Goal: Information Seeking & Learning: Find specific fact

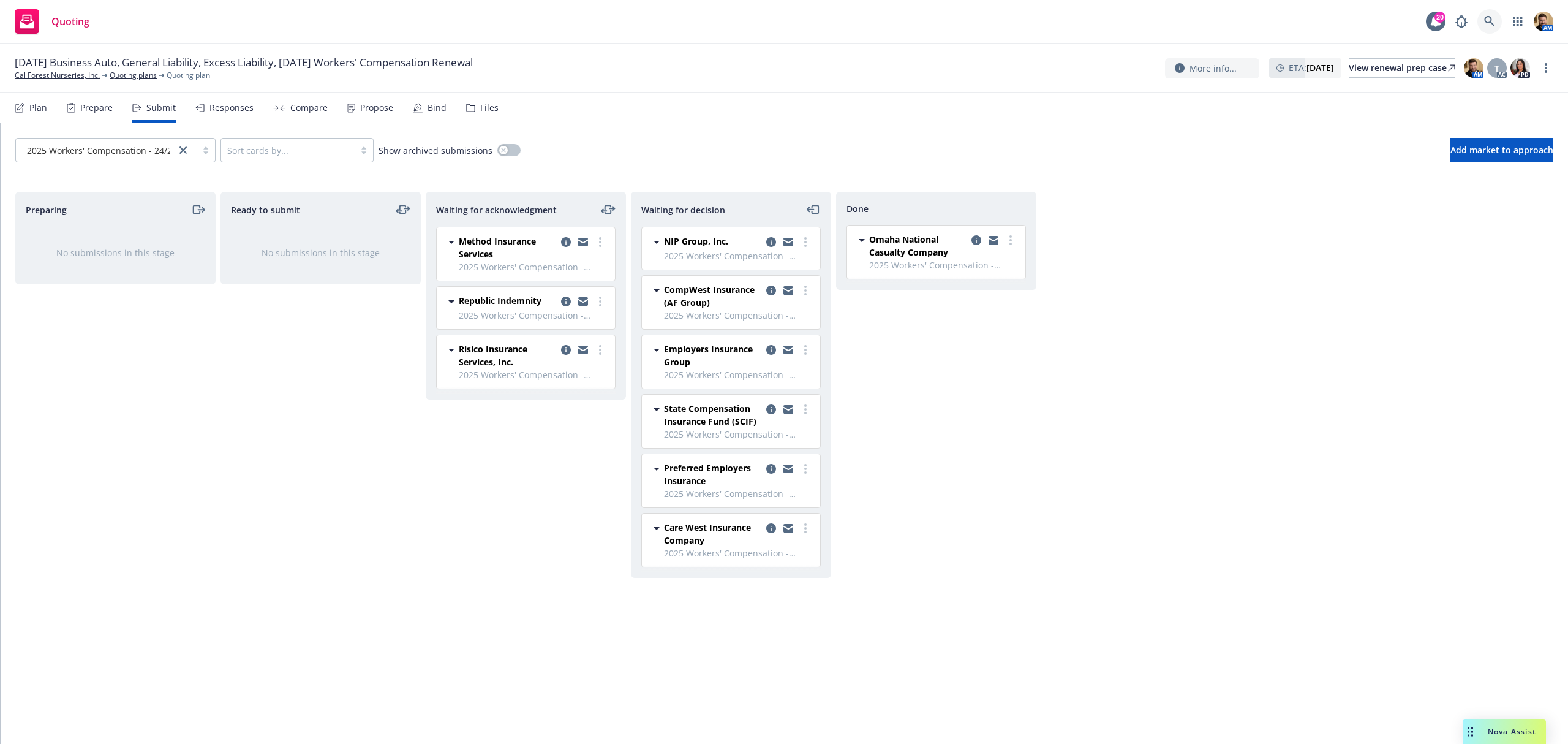
click at [1486, 18] on icon at bounding box center [1489, 21] width 11 height 11
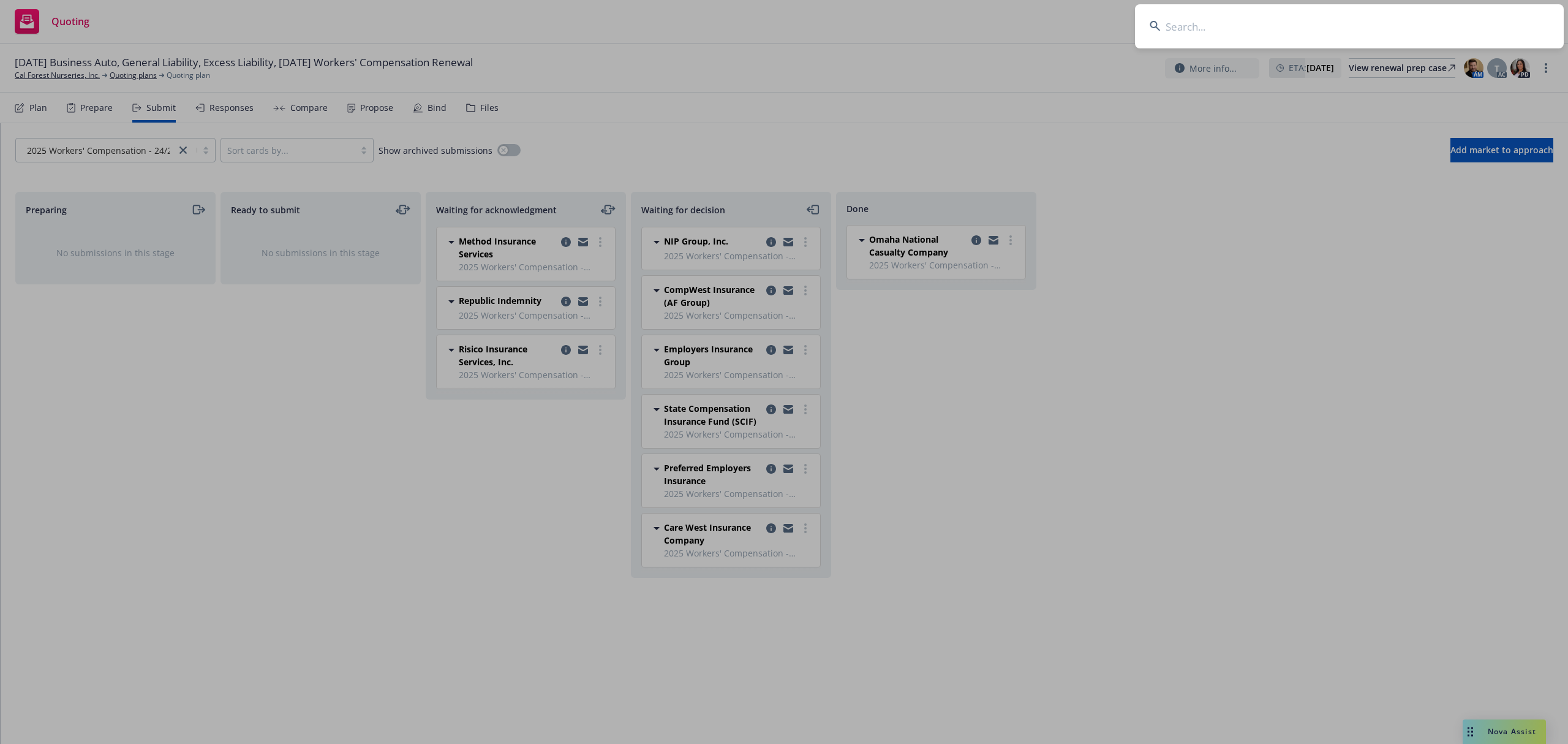
click at [1408, 32] on input at bounding box center [1349, 26] width 429 height 44
type input "ccn"
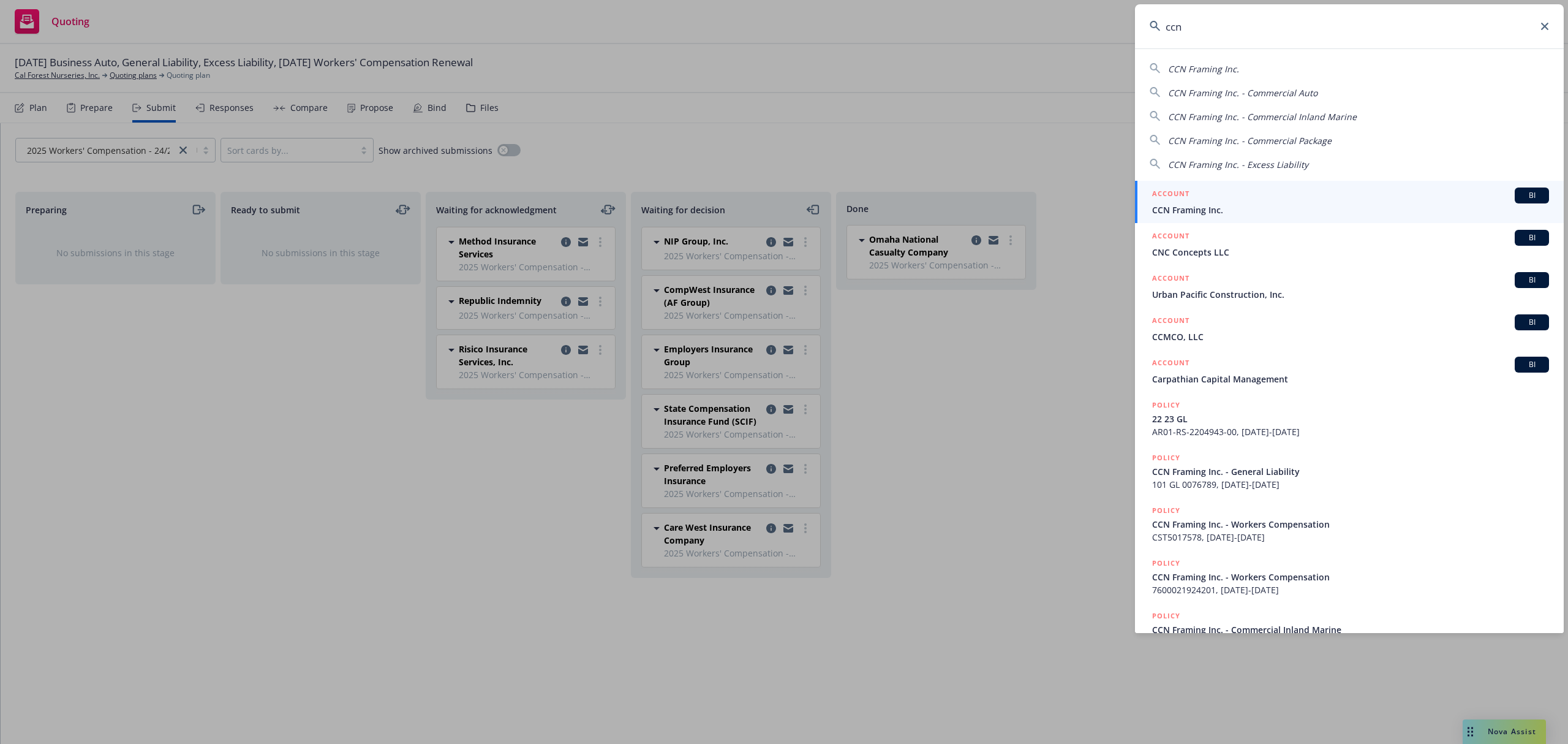
click at [1199, 205] on span "CCN Framing Inc." at bounding box center [1351, 210] width 397 height 13
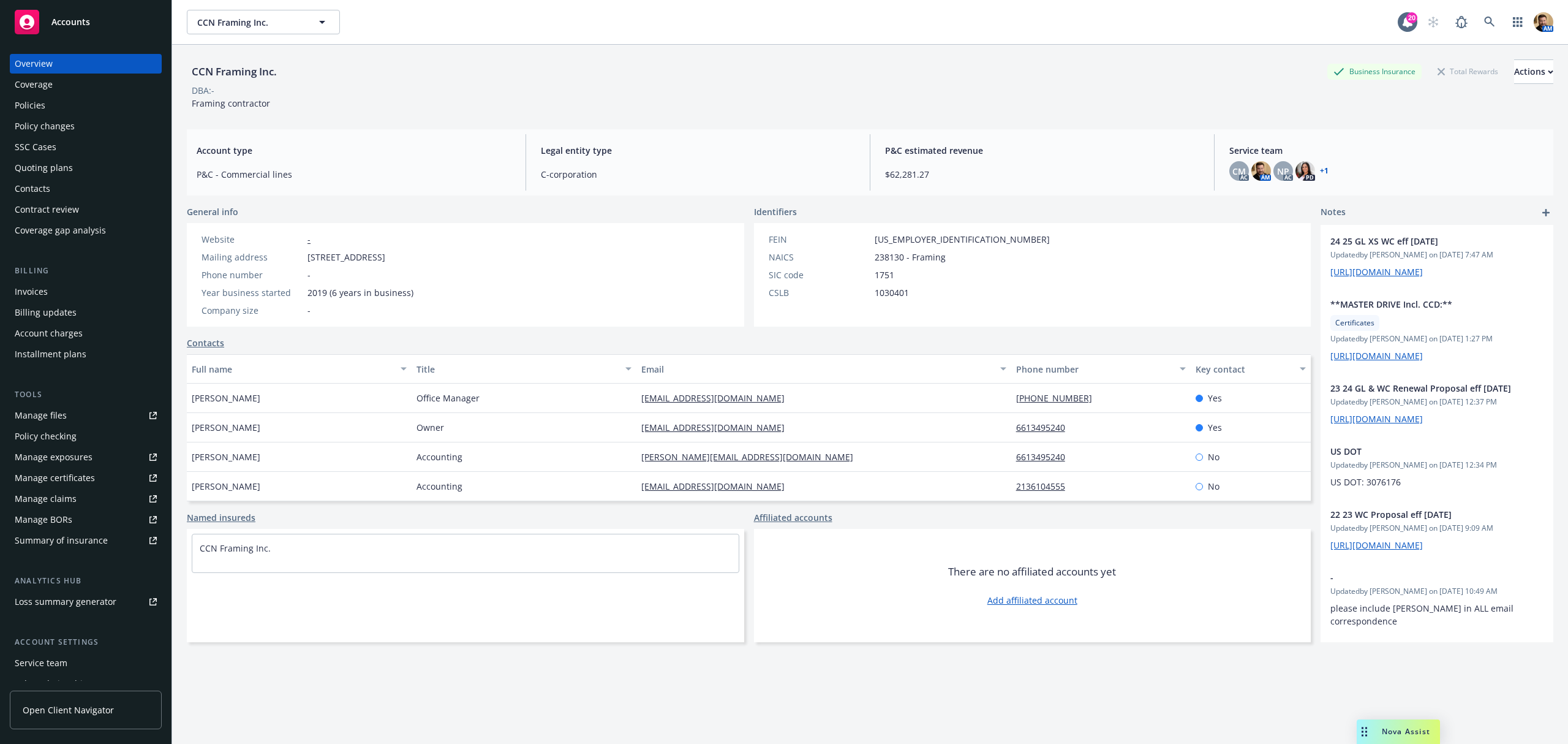
click at [60, 102] on div "Policies" at bounding box center [86, 105] width 142 height 20
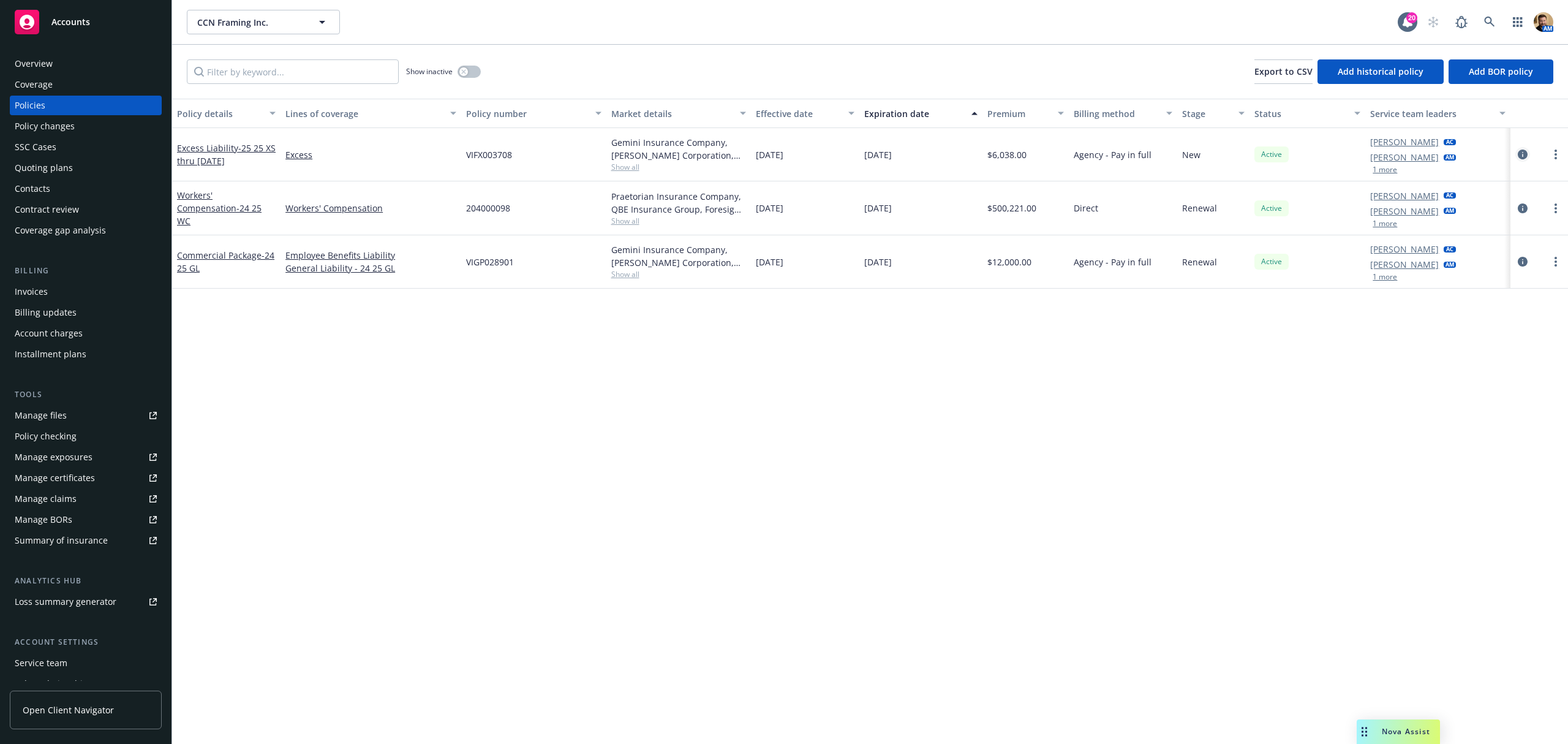
click at [1523, 151] on icon "circleInformation" at bounding box center [1523, 155] width 10 height 10
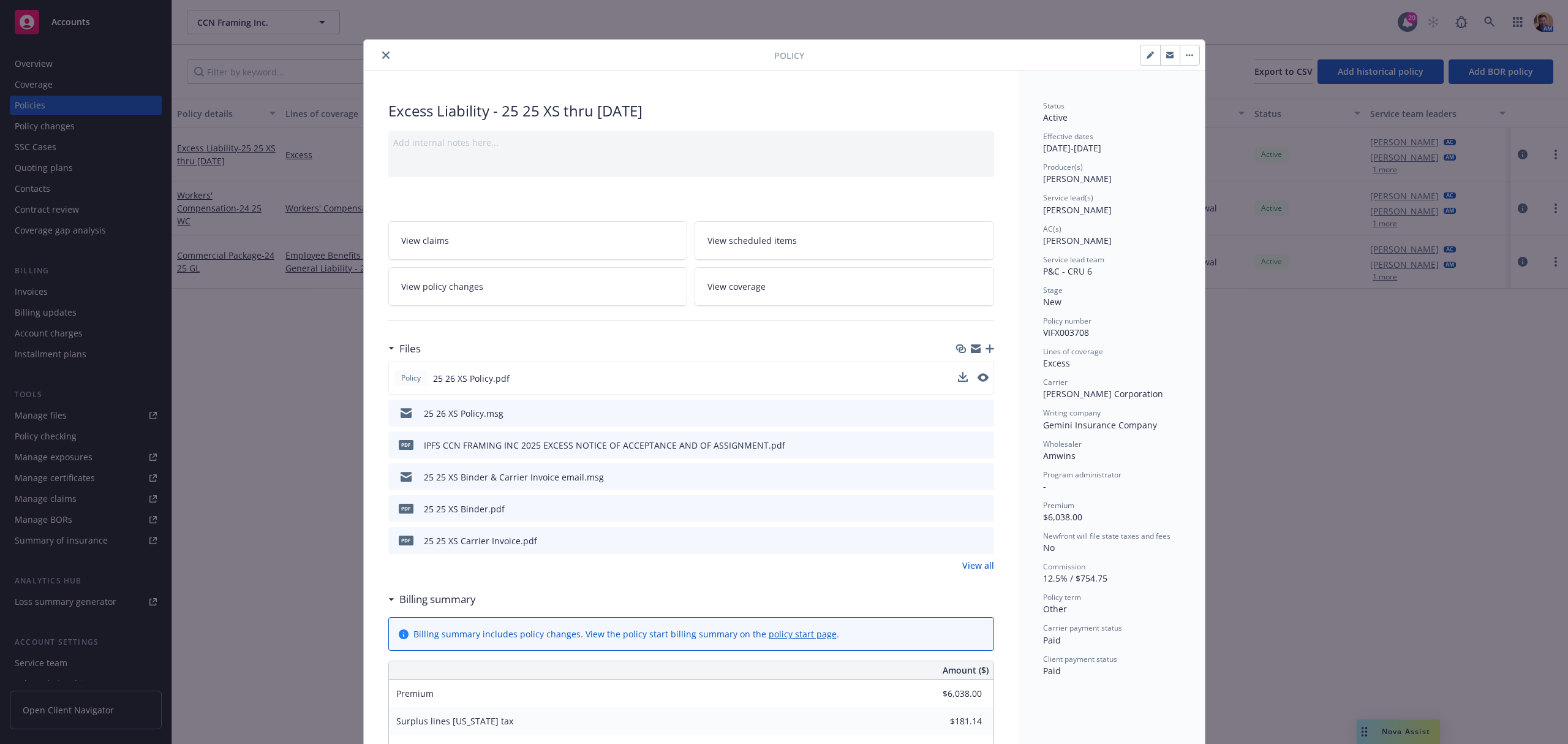
click at [978, 373] on button at bounding box center [983, 379] width 11 height 13
click at [981, 376] on icon "preview file" at bounding box center [981, 378] width 11 height 8
